Goal: Task Accomplishment & Management: Complete application form

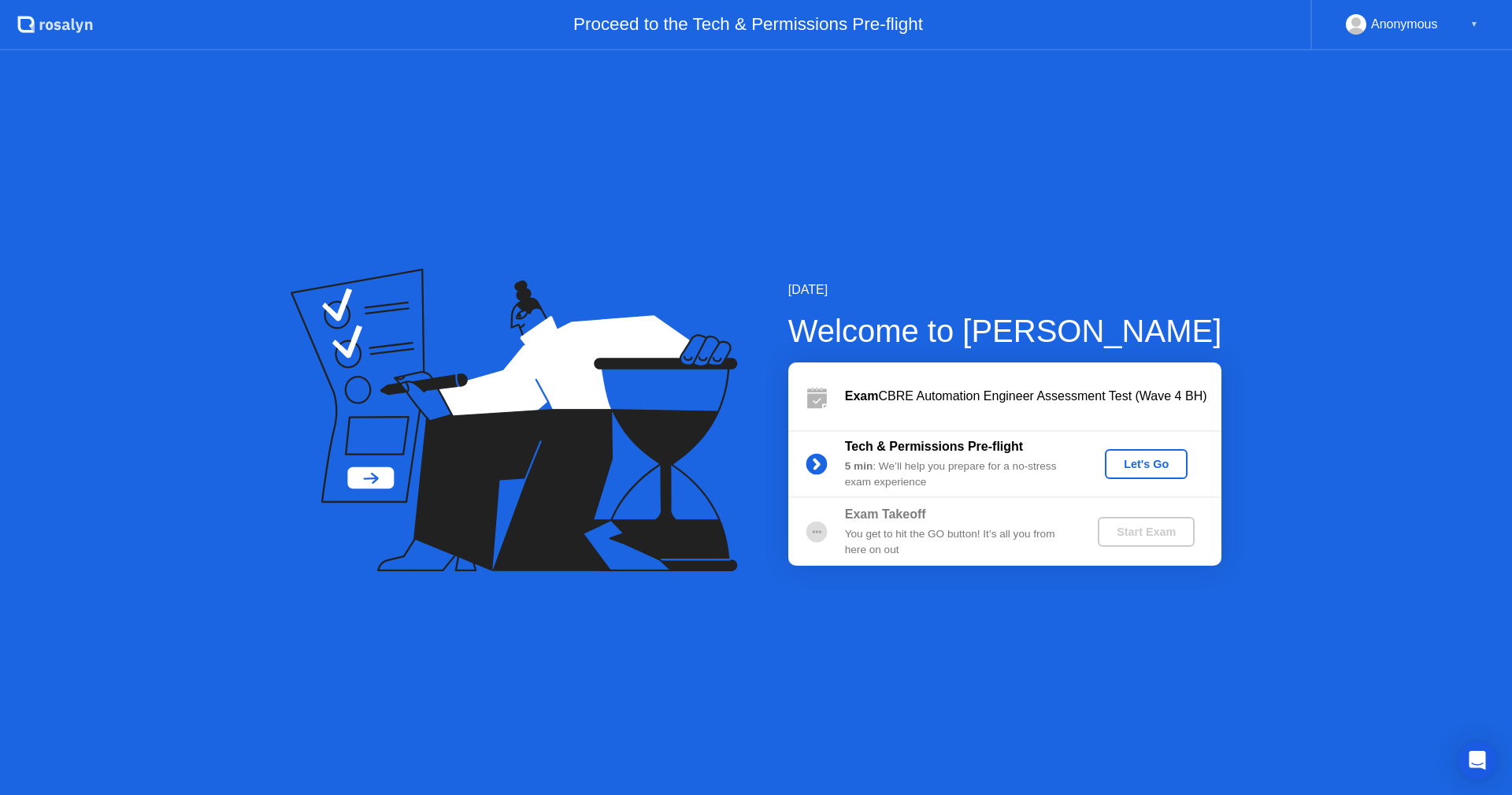
click at [1151, 470] on div "Let's Go" at bounding box center [1146, 464] width 70 height 13
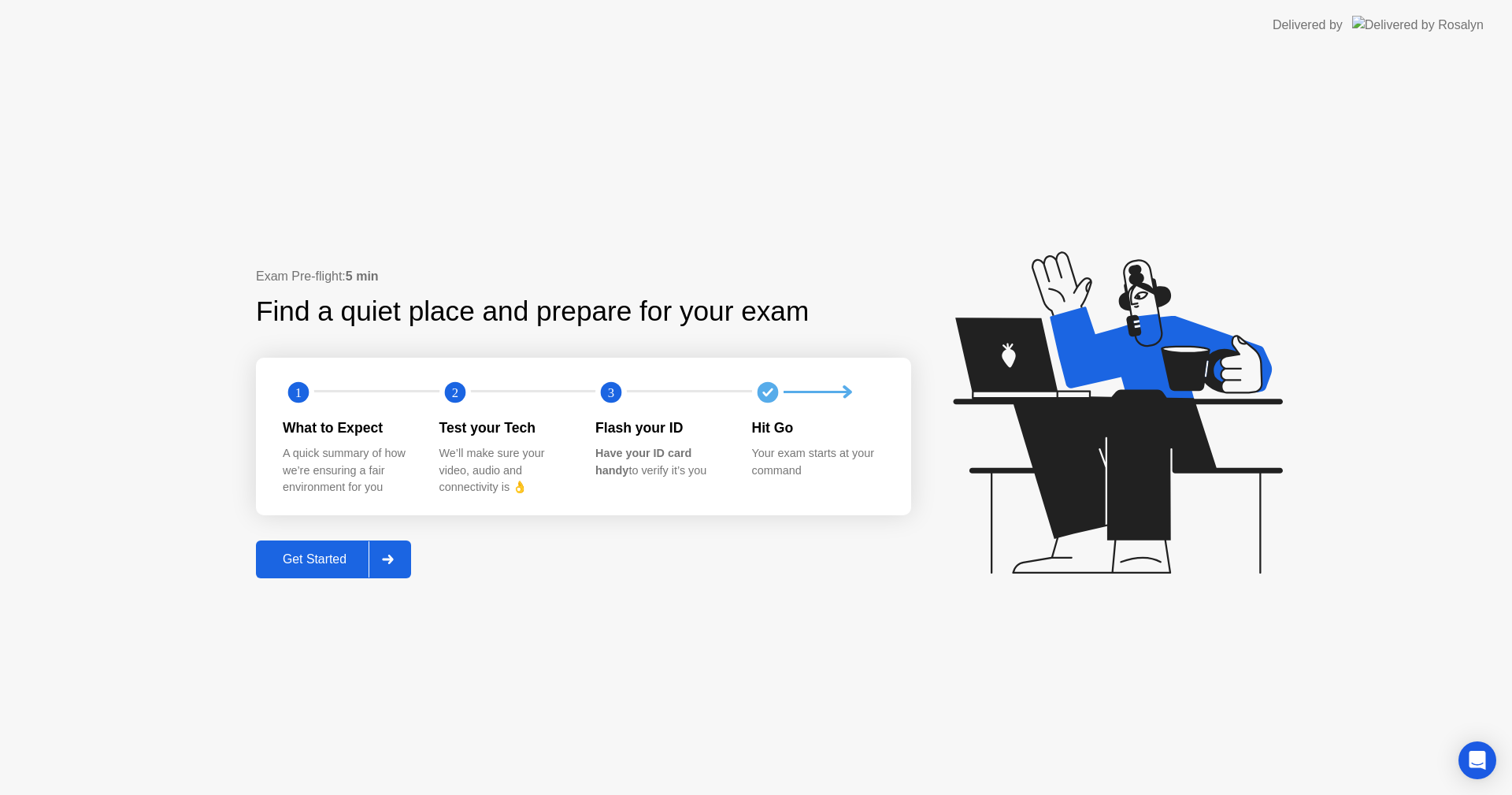
click at [402, 562] on div at bounding box center [387, 559] width 38 height 36
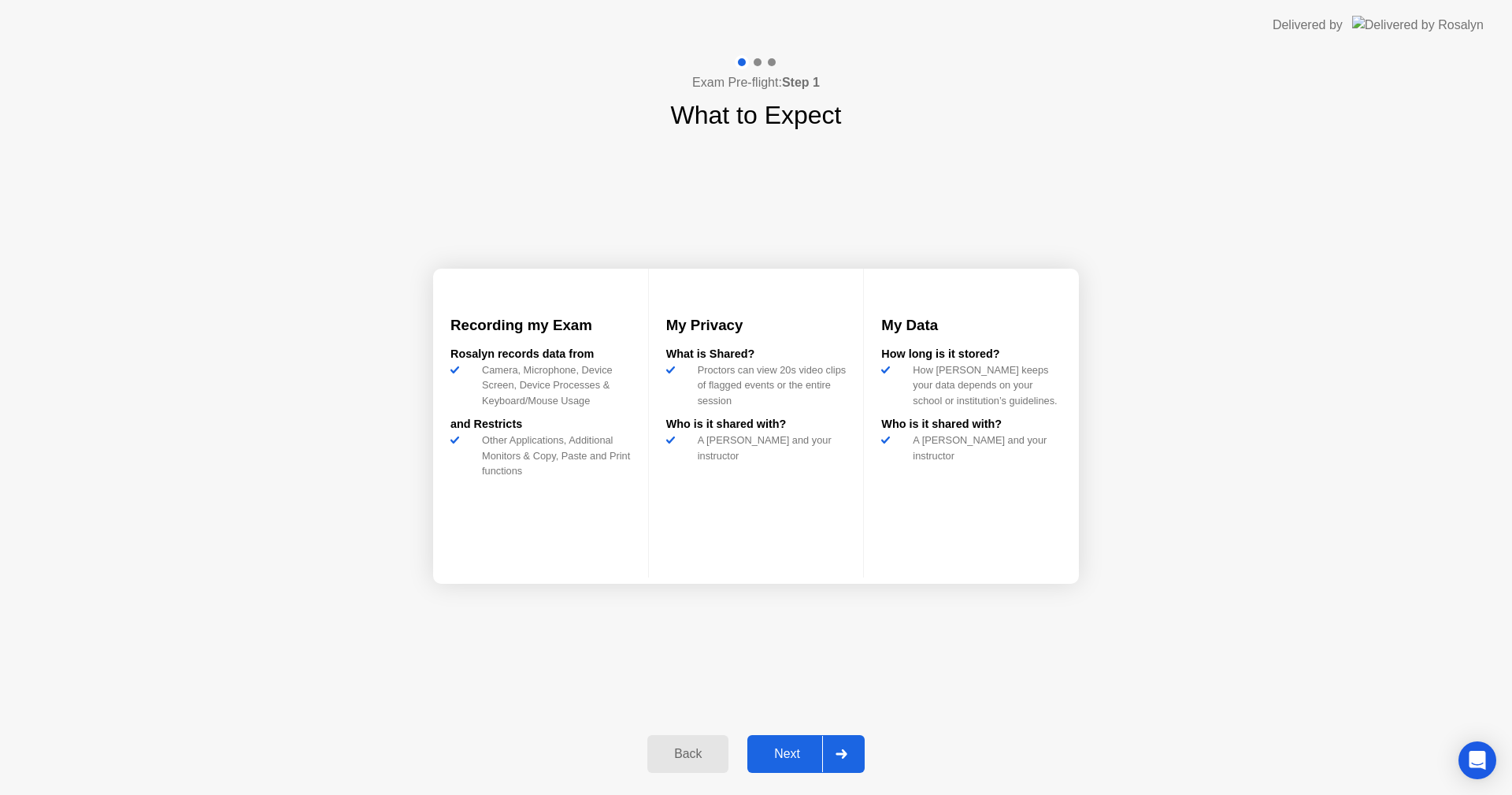
click at [803, 751] on div "Next" at bounding box center [787, 755] width 70 height 14
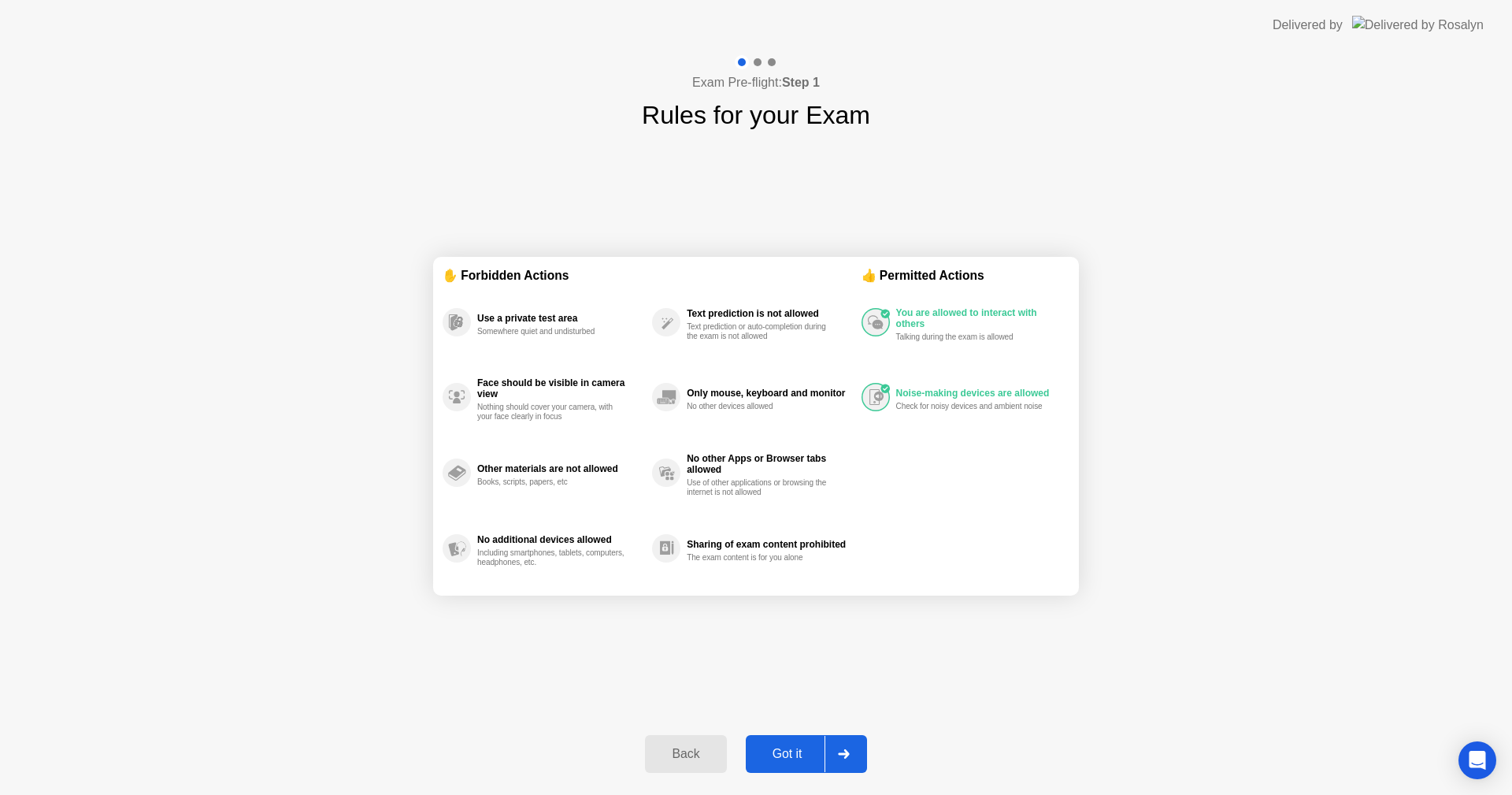
click at [814, 752] on div "Got it" at bounding box center [787, 755] width 74 height 14
select select "**********"
select select "*******"
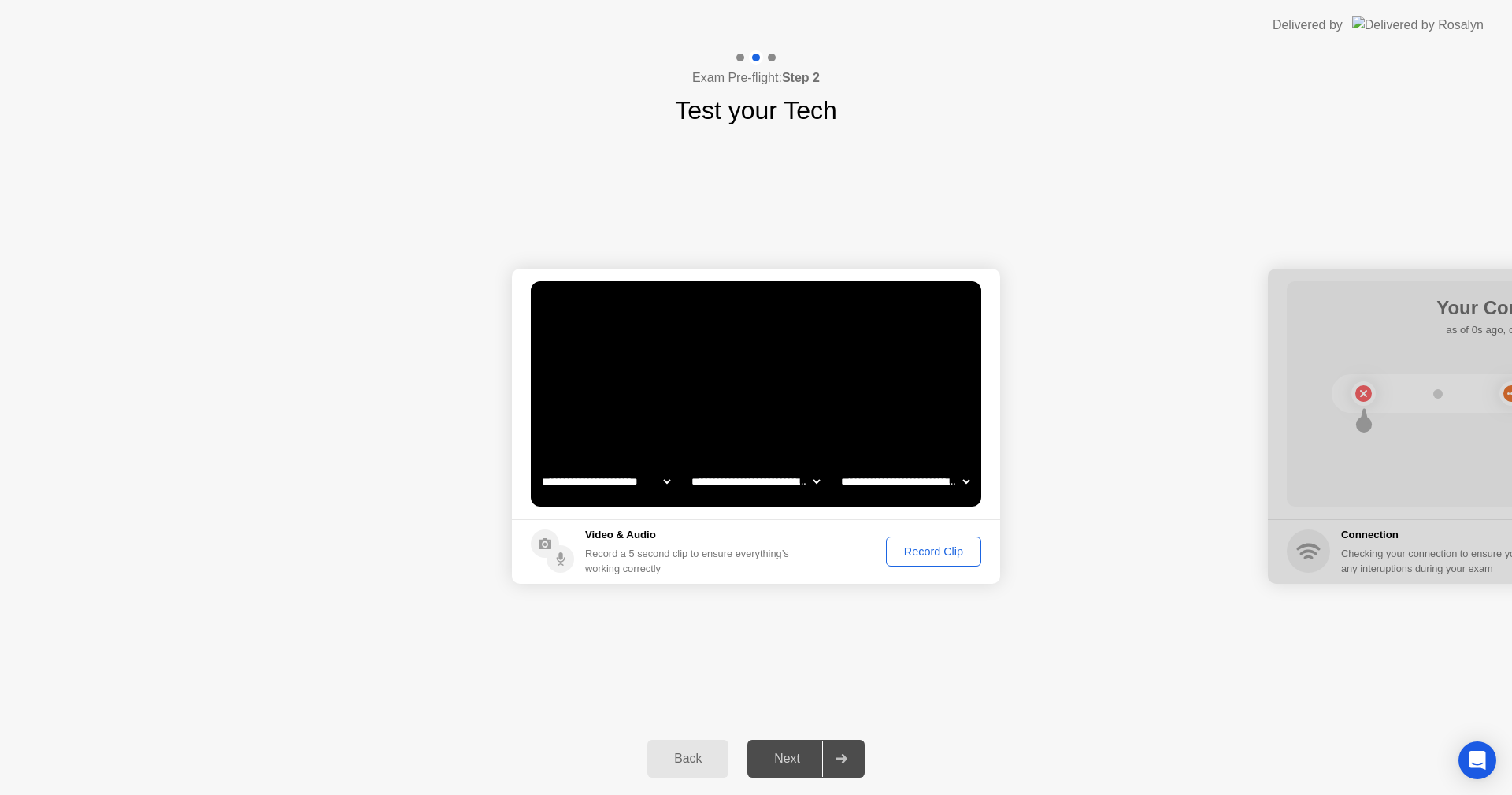
click at [849, 758] on div at bounding box center [841, 759] width 38 height 36
click at [786, 761] on div "Next" at bounding box center [787, 759] width 70 height 14
click at [942, 549] on div "Record Clip" at bounding box center [934, 552] width 84 height 13
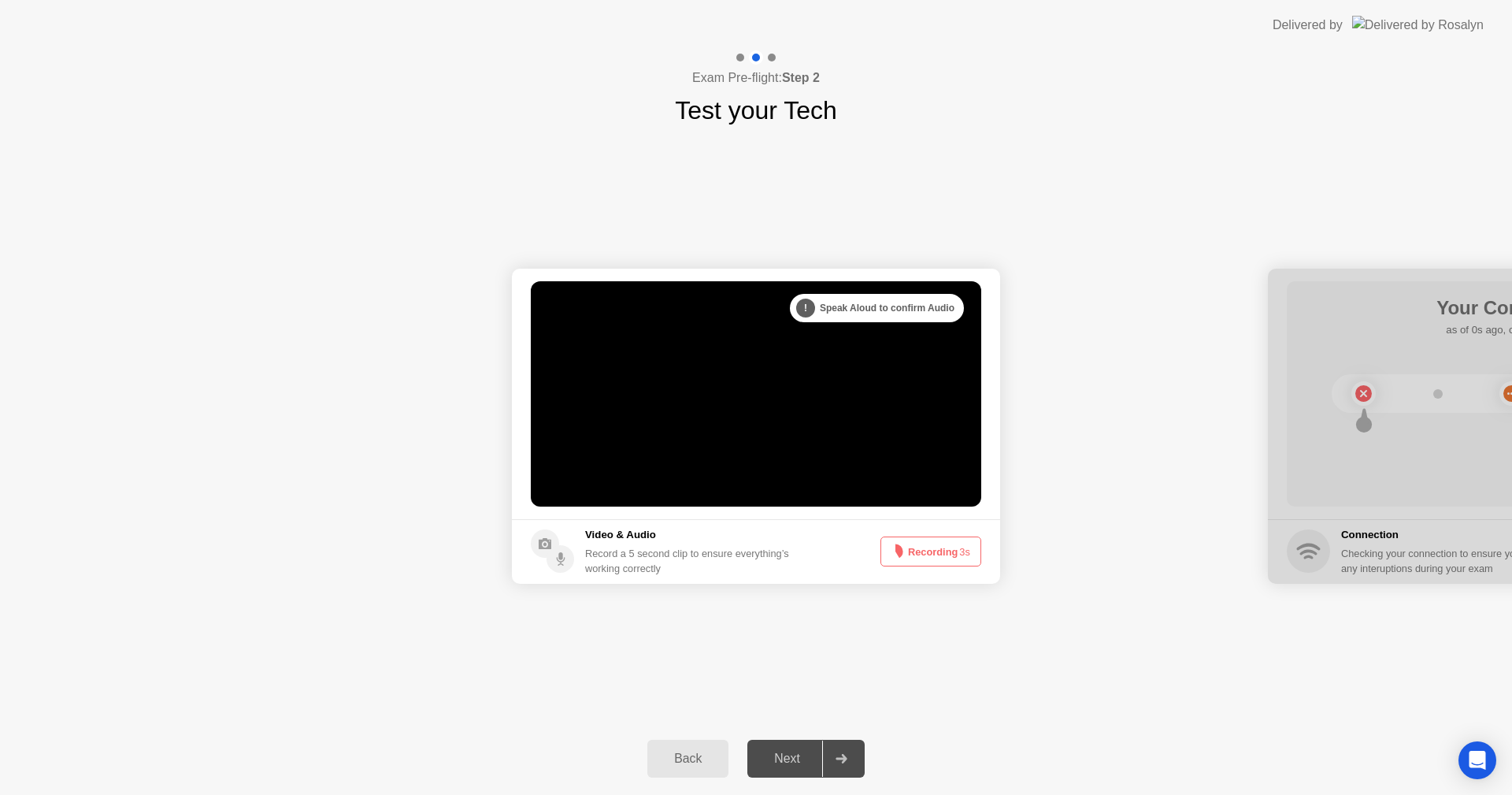
click at [942, 549] on button "Recording 3s" at bounding box center [931, 551] width 100 height 30
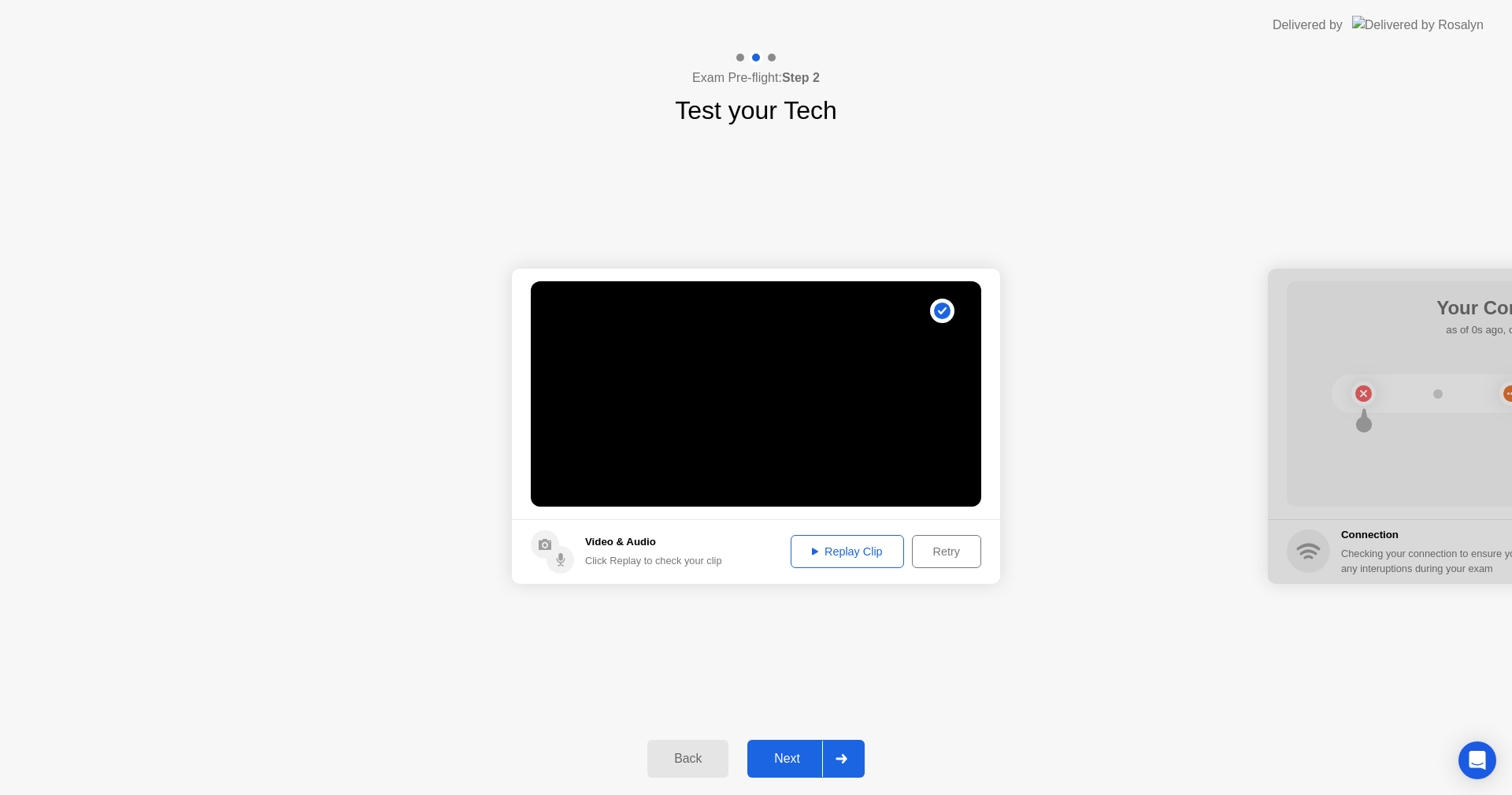
click at [795, 752] on div "Next" at bounding box center [787, 759] width 70 height 14
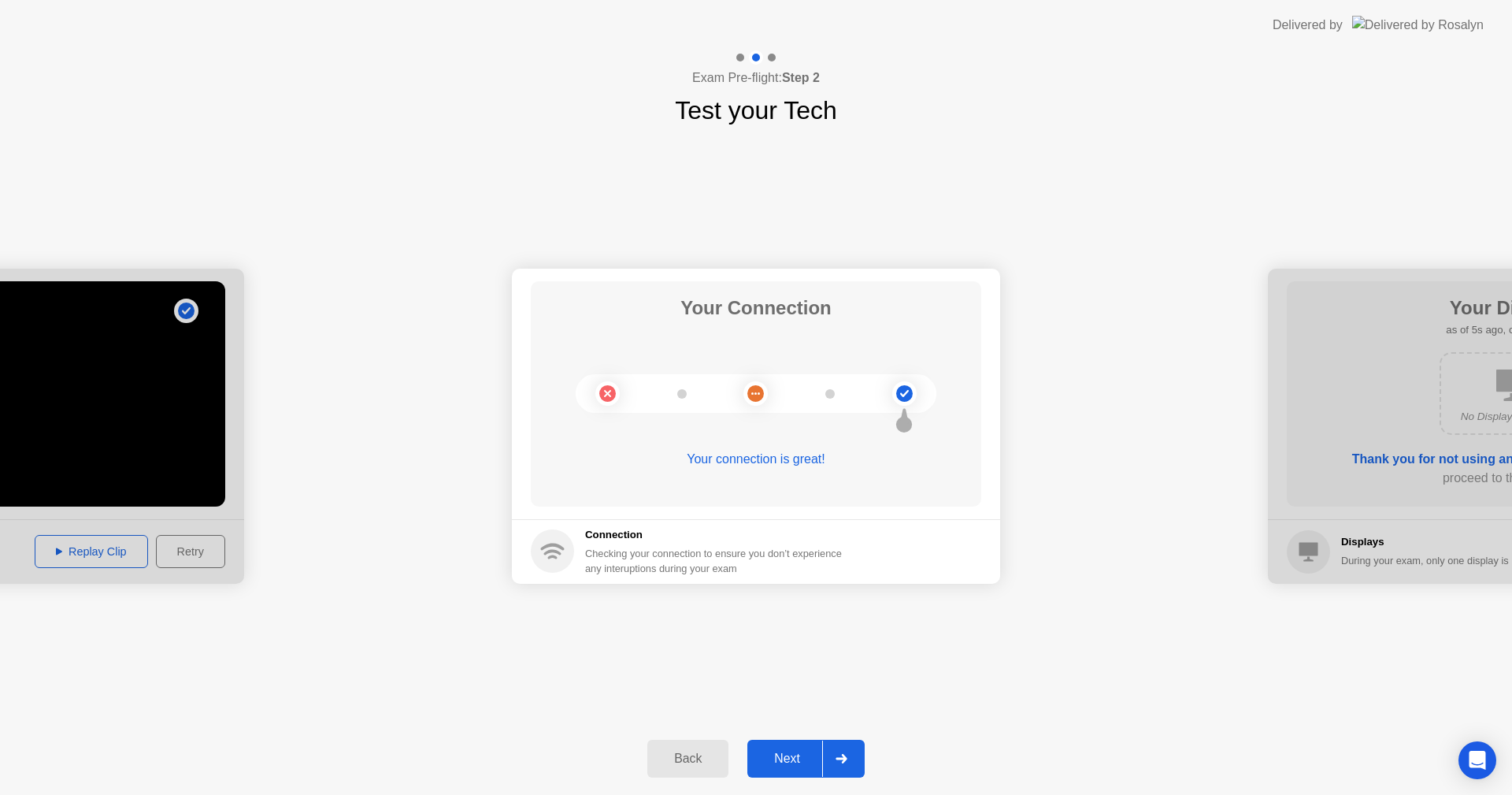
click at [788, 759] on div "Next" at bounding box center [787, 759] width 70 height 14
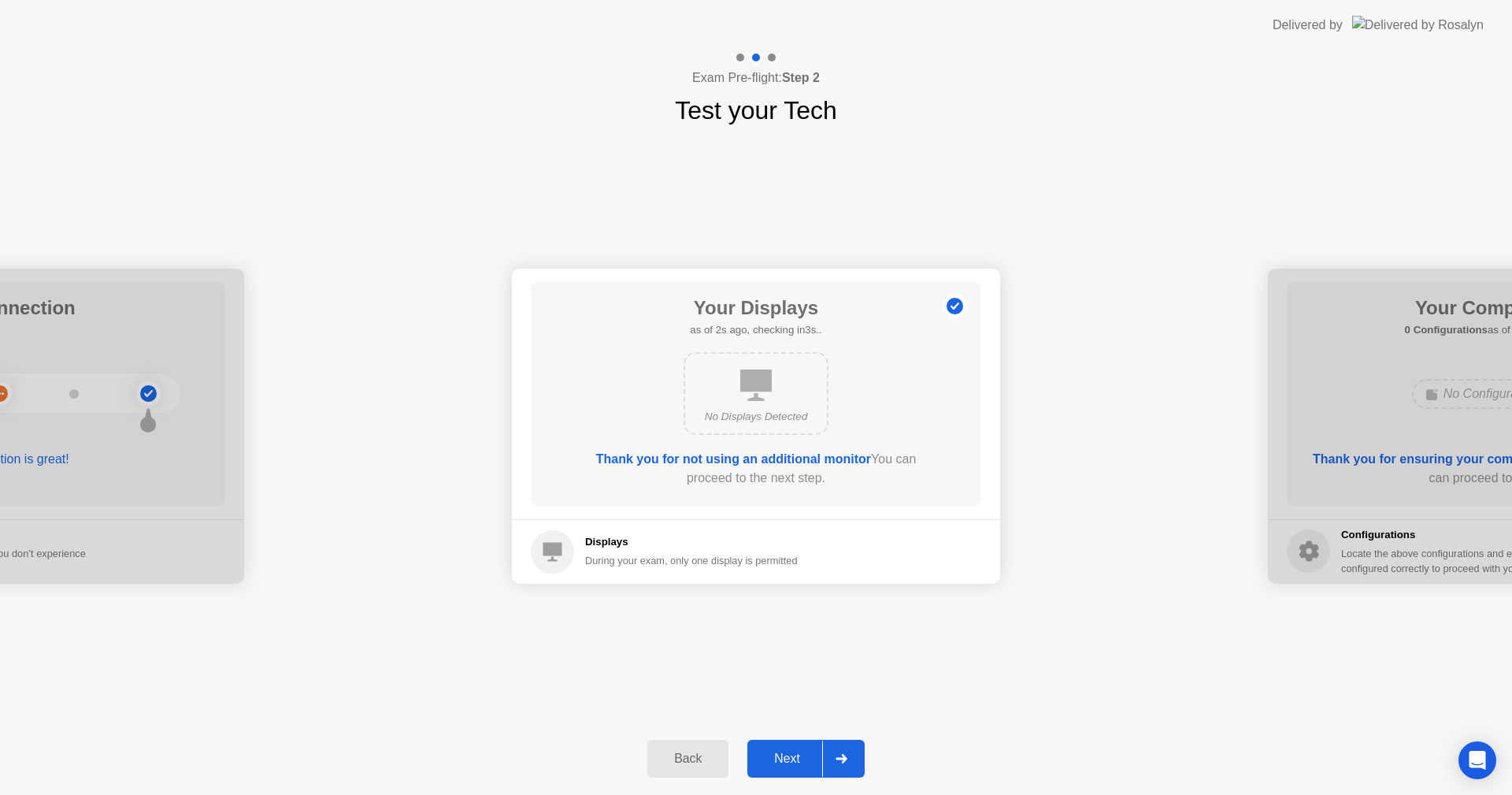
click at [788, 759] on div "Next" at bounding box center [787, 759] width 70 height 14
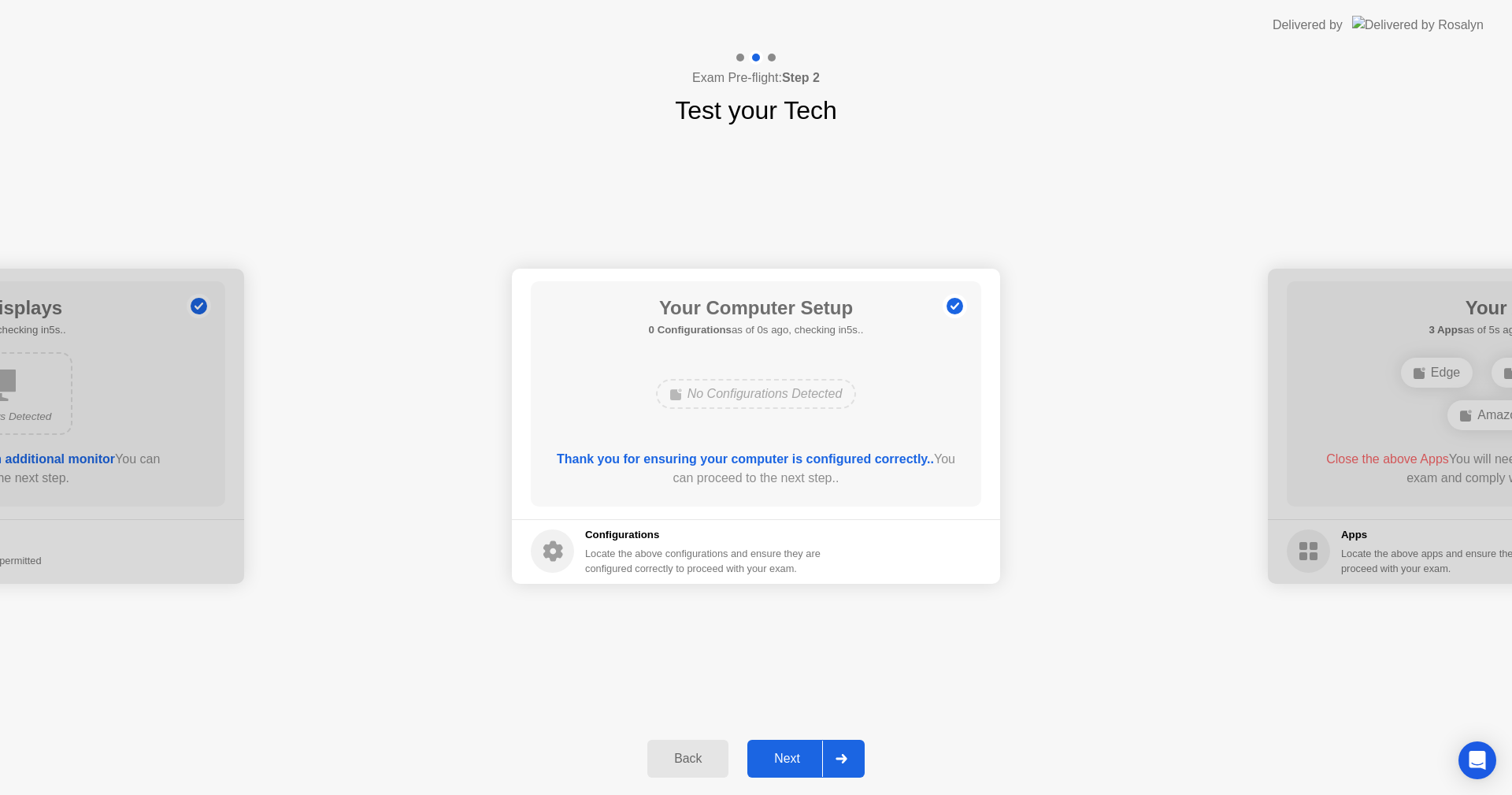
click at [788, 759] on div "Next" at bounding box center [787, 759] width 70 height 14
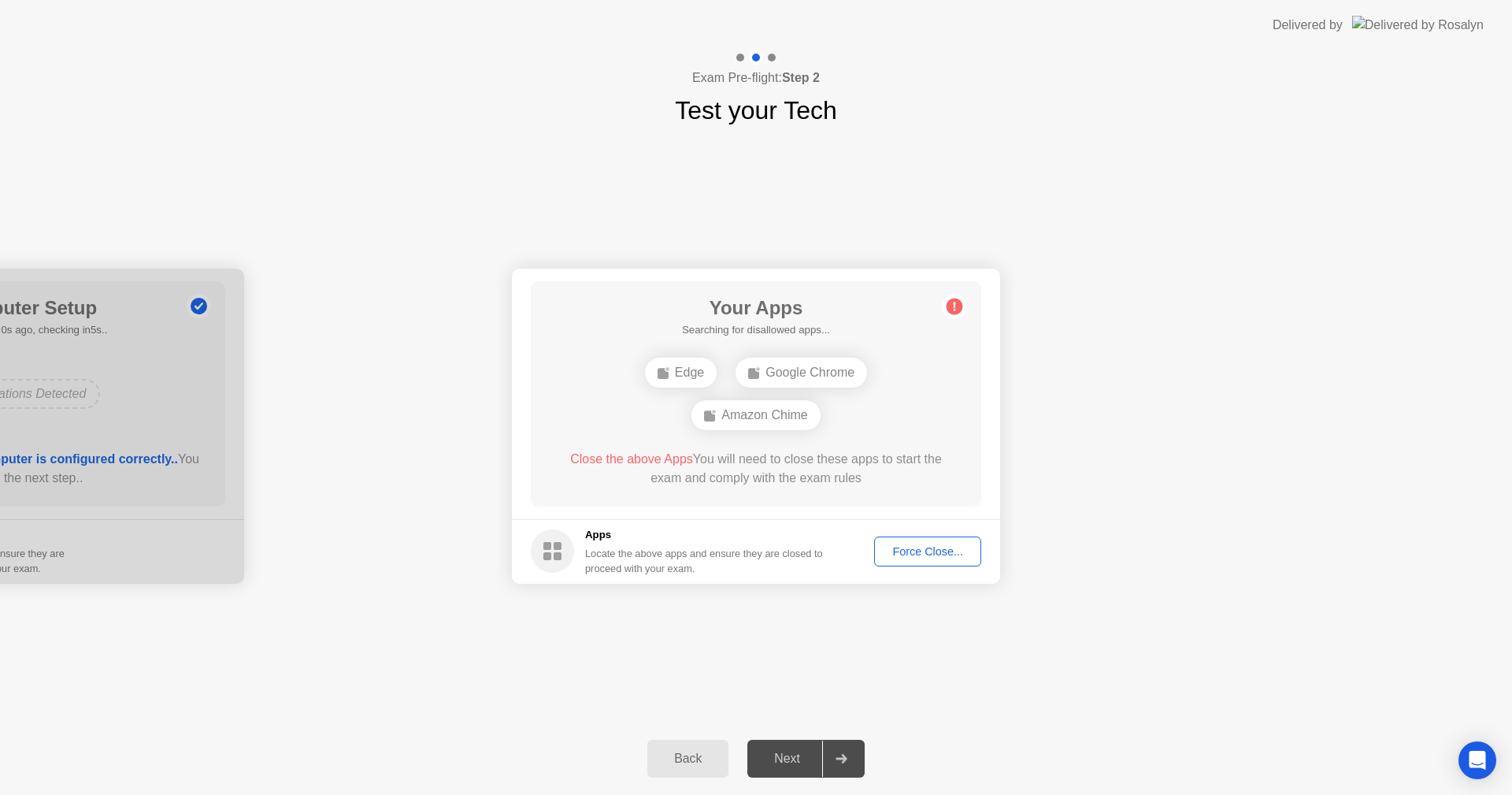
click at [944, 554] on div "Force Close..." at bounding box center [927, 552] width 96 height 13
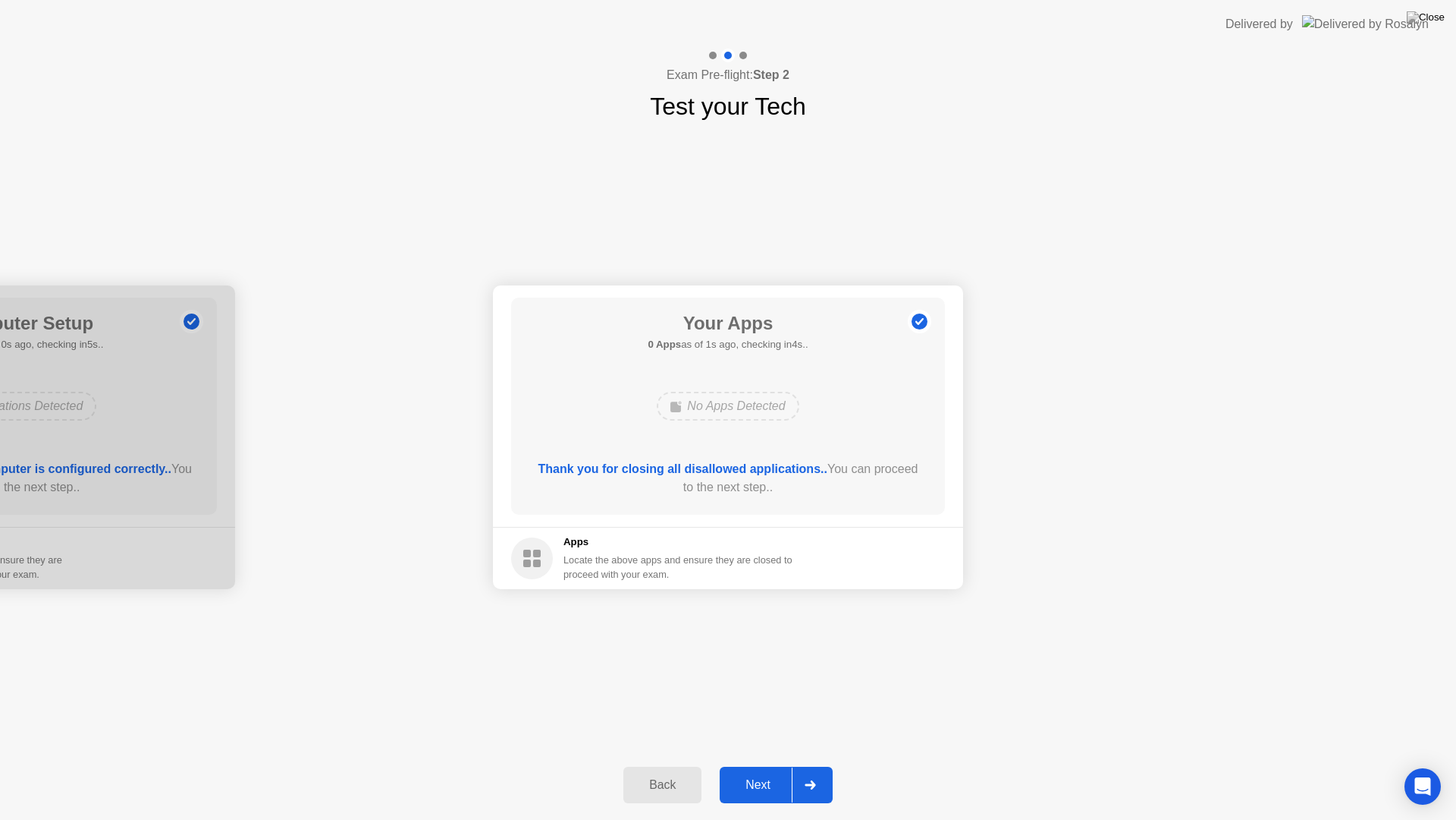
click at [756, 765] on div "Next" at bounding box center [758, 785] width 67 height 14
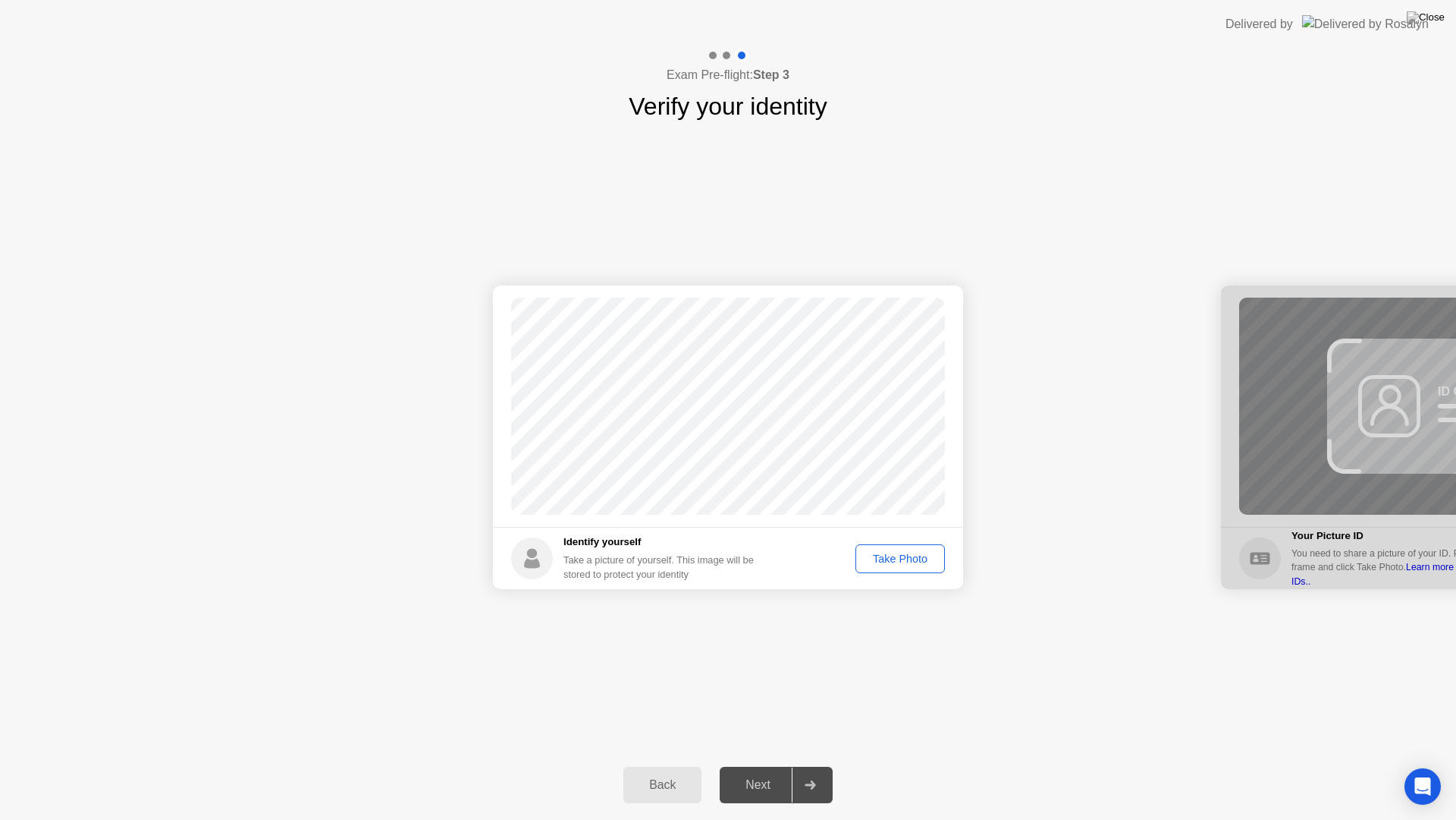
click at [896, 561] on div "Take Photo" at bounding box center [900, 558] width 79 height 12
click at [755, 765] on div "Next" at bounding box center [758, 785] width 67 height 14
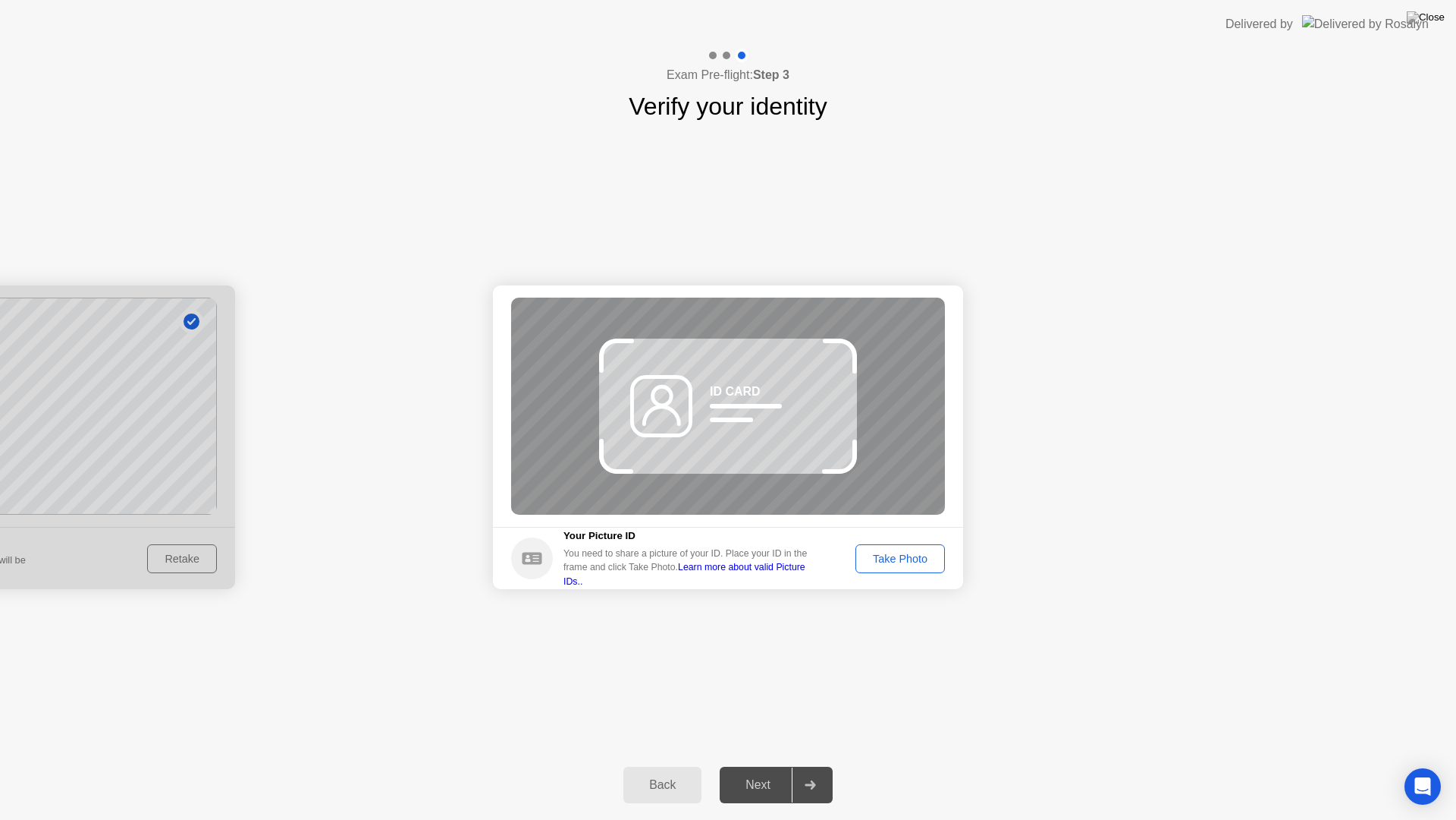
click at [755, 765] on div "Next" at bounding box center [758, 785] width 67 height 14
click at [884, 556] on div "Take Photo" at bounding box center [900, 558] width 79 height 12
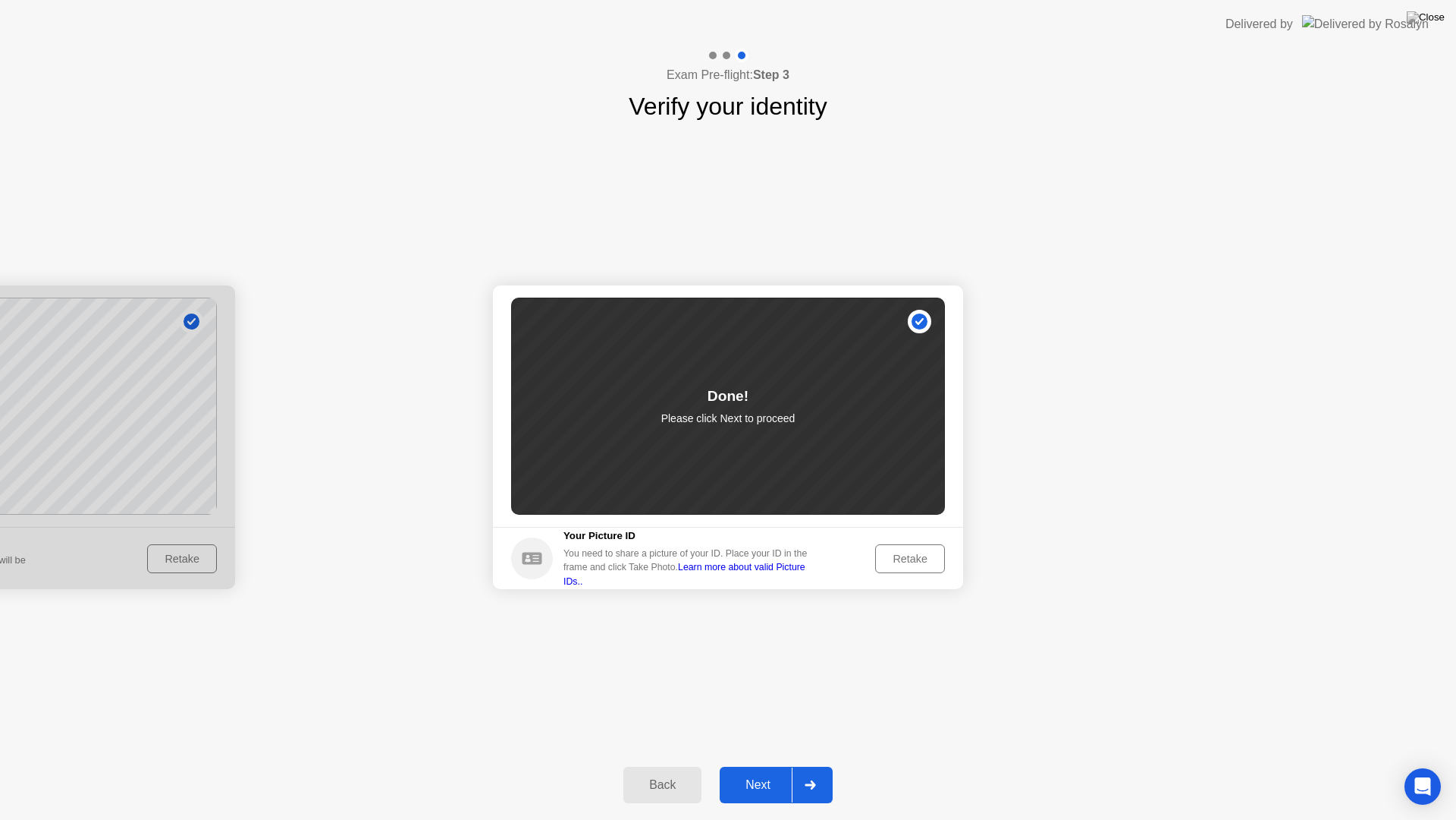
click at [741, 765] on div "Next" at bounding box center [758, 785] width 67 height 14
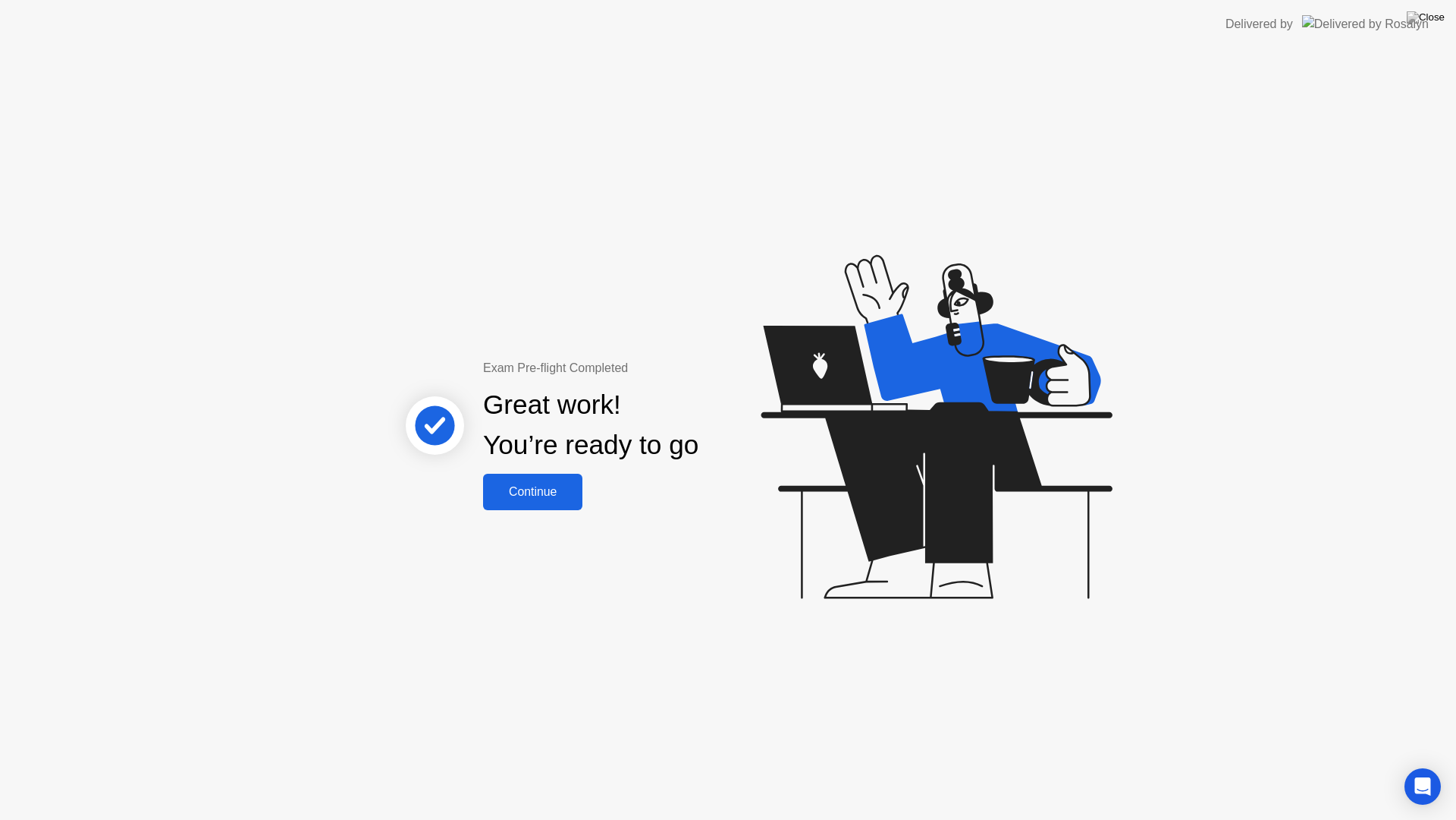
click at [511, 499] on div "Continue" at bounding box center [533, 492] width 91 height 14
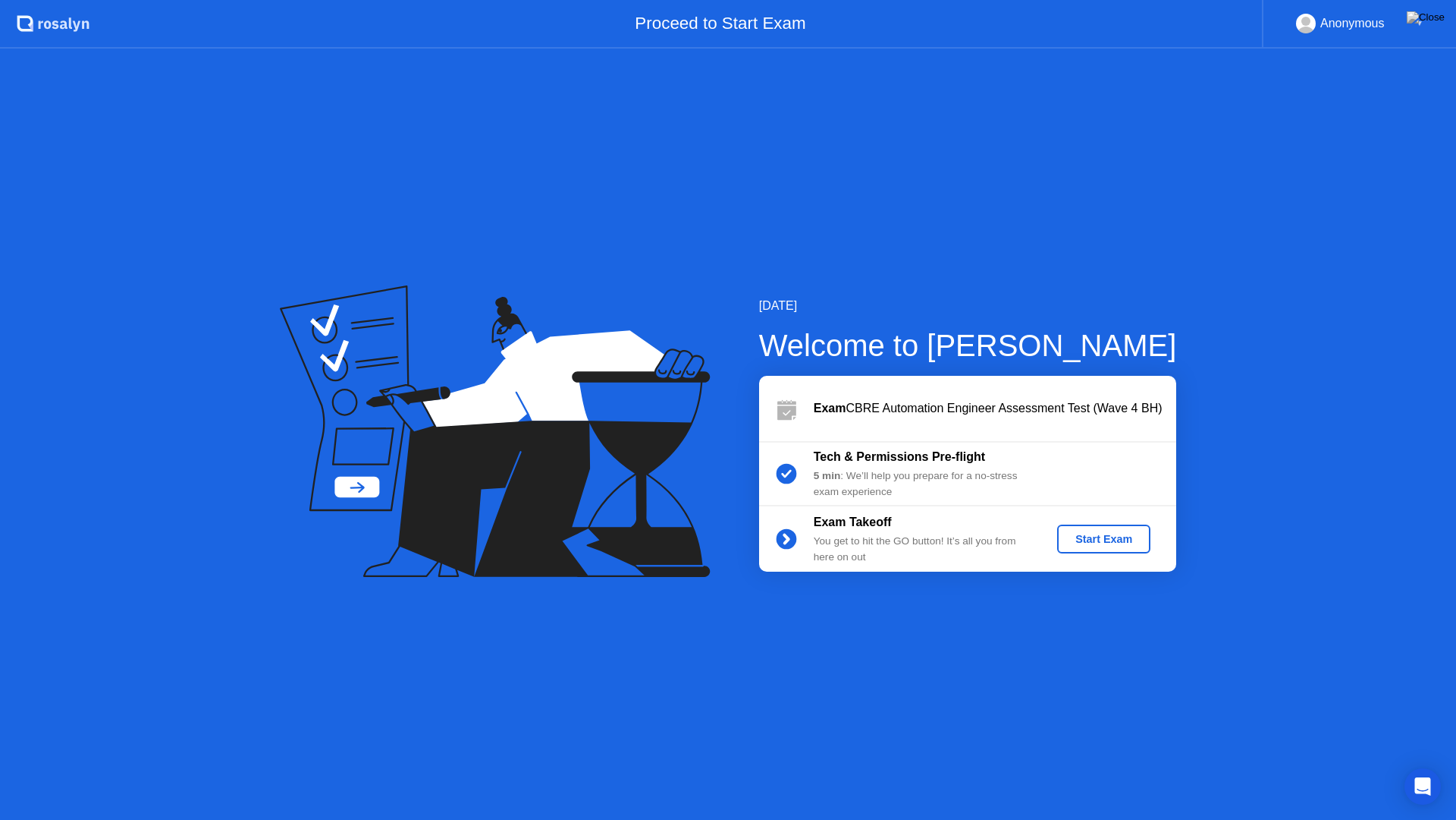
click at [1078, 543] on div "Start Exam" at bounding box center [1104, 539] width 81 height 12
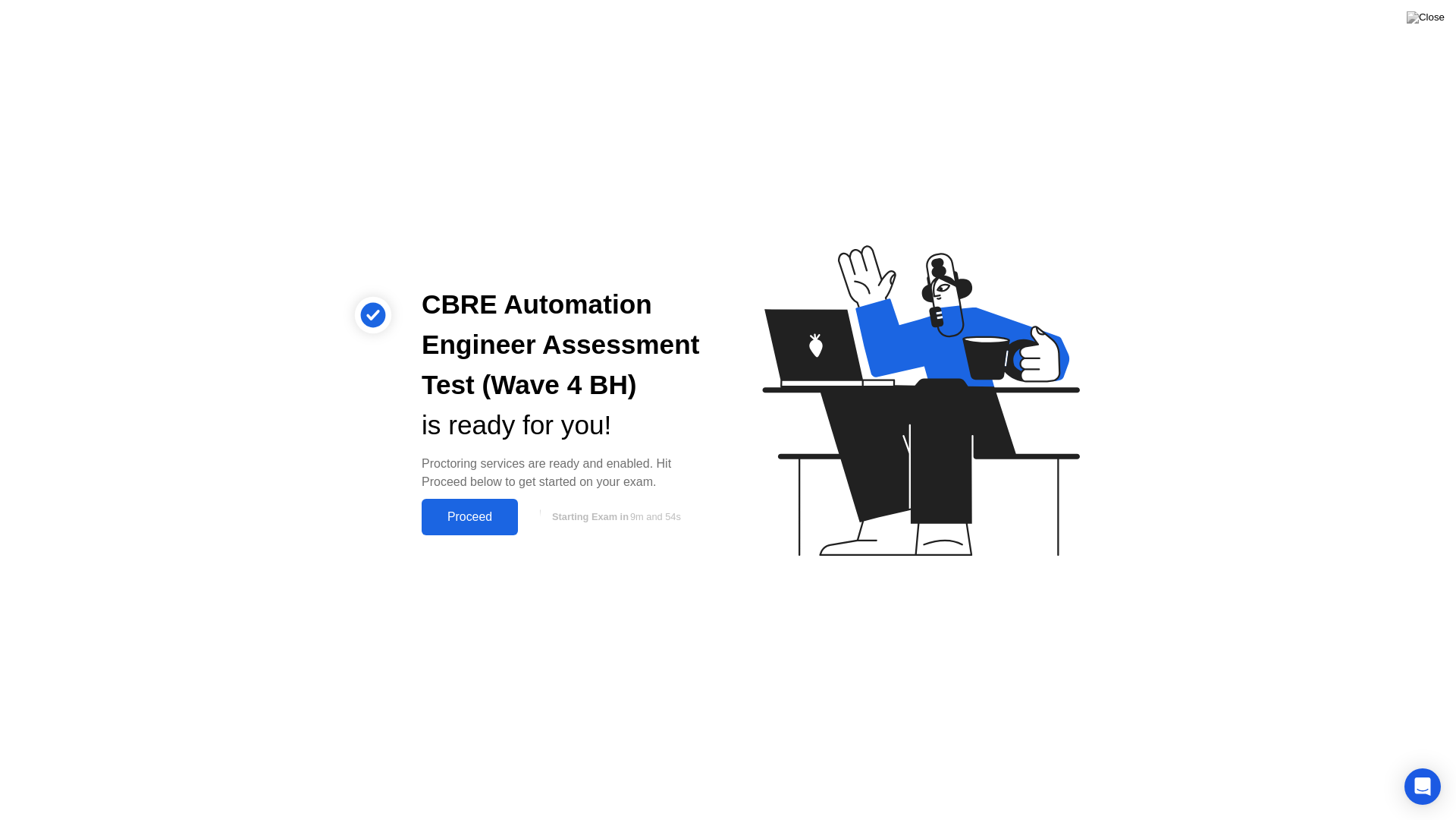
click at [470, 512] on div "Proceed" at bounding box center [470, 517] width 87 height 14
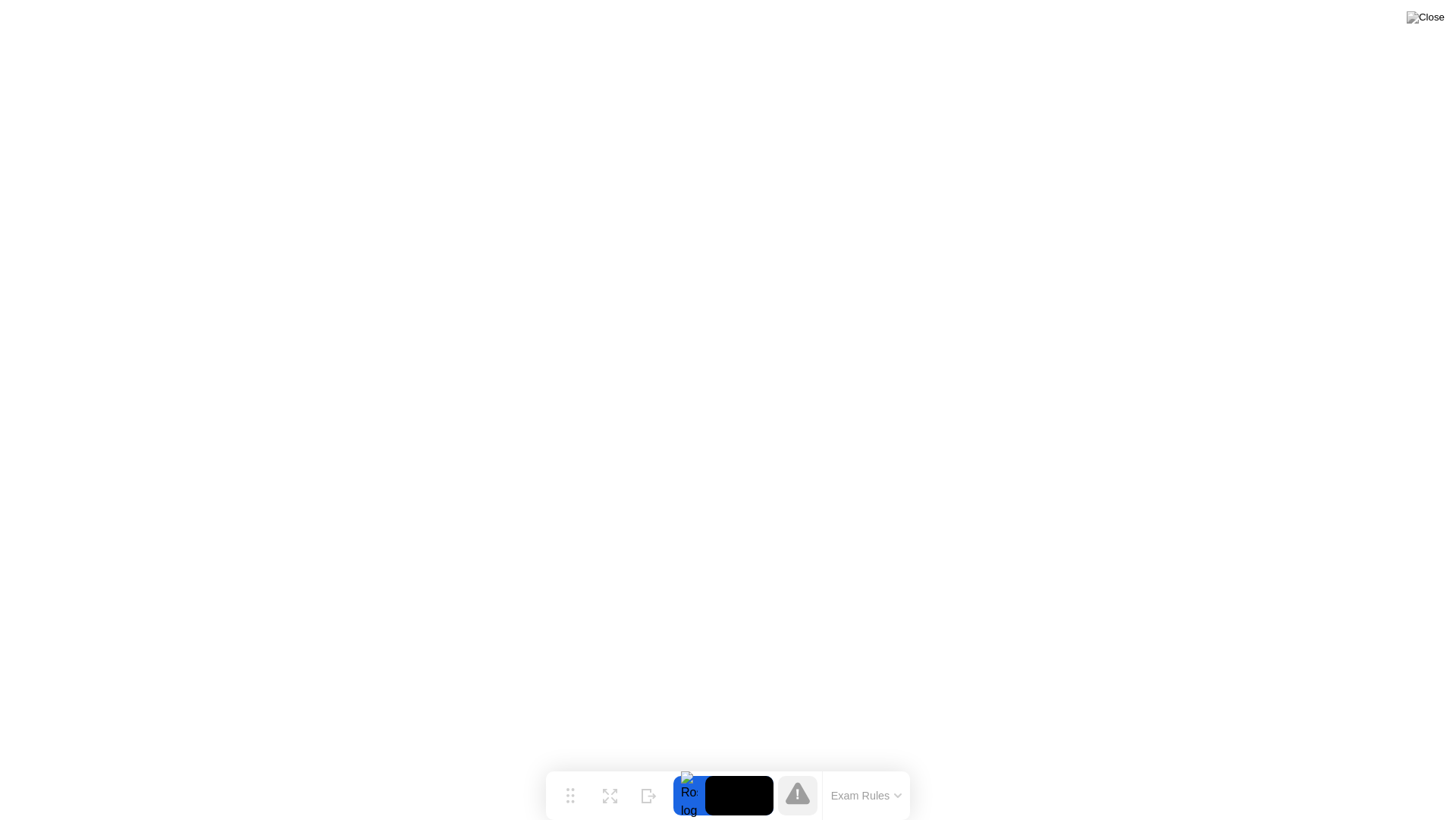
click at [902, 765] on button "Exam Rules" at bounding box center [866, 796] width 80 height 14
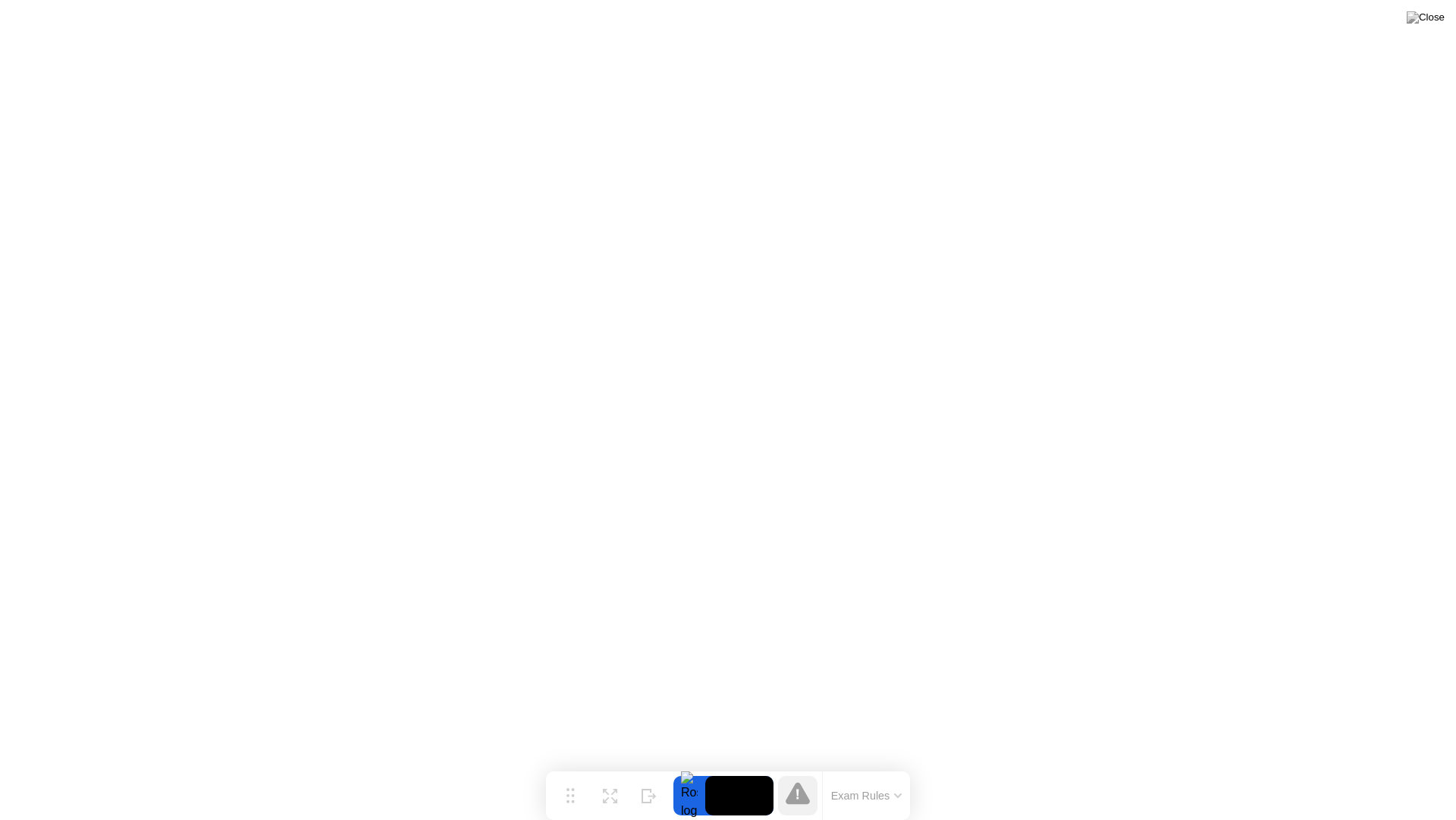
click at [796, 765] on icon at bounding box center [798, 794] width 3 height 10
click at [687, 765] on div at bounding box center [689, 796] width 32 height 40
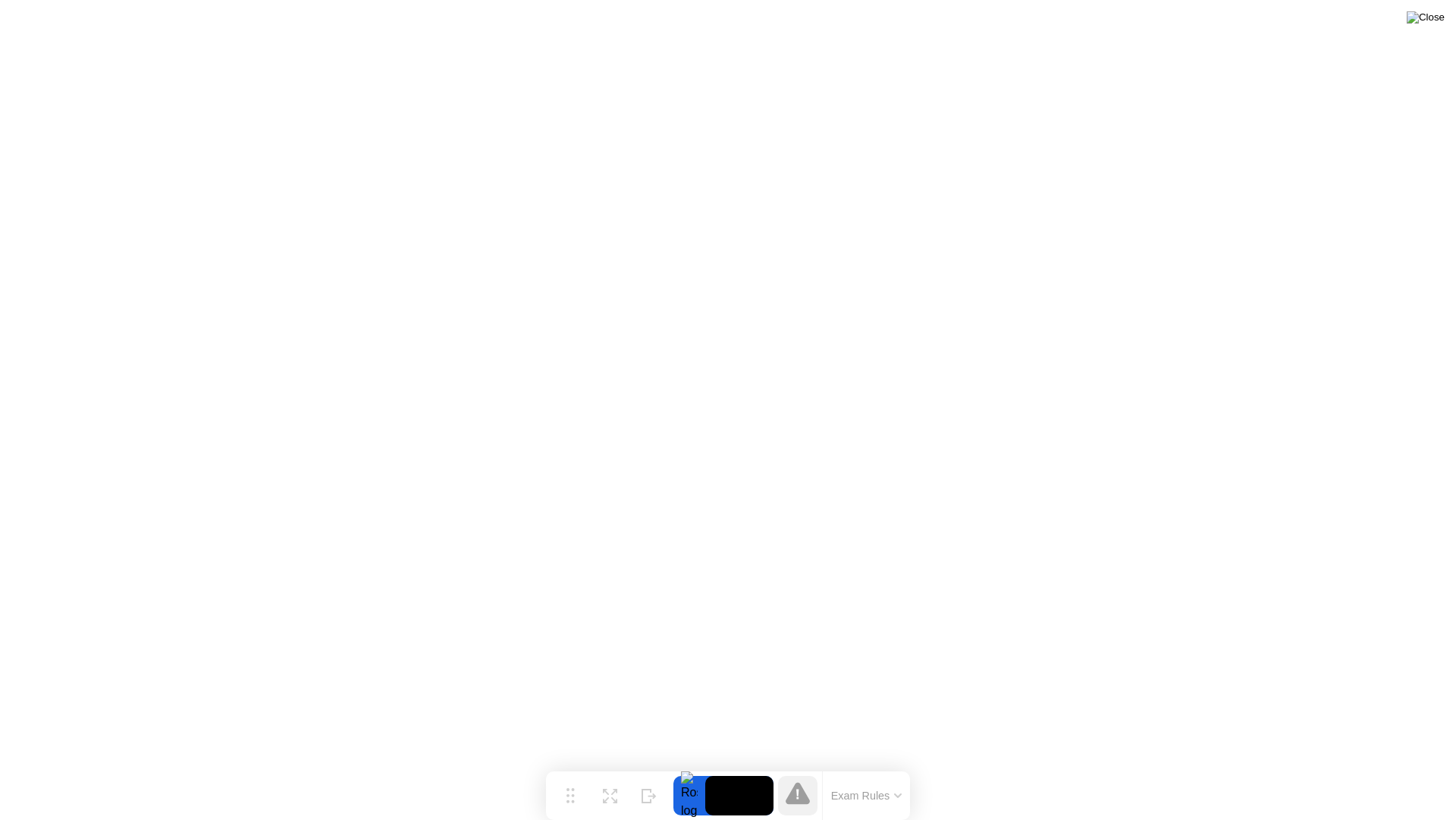
click at [1431, 20] on img at bounding box center [1426, 17] width 38 height 12
